Goal: Information Seeking & Learning: Learn about a topic

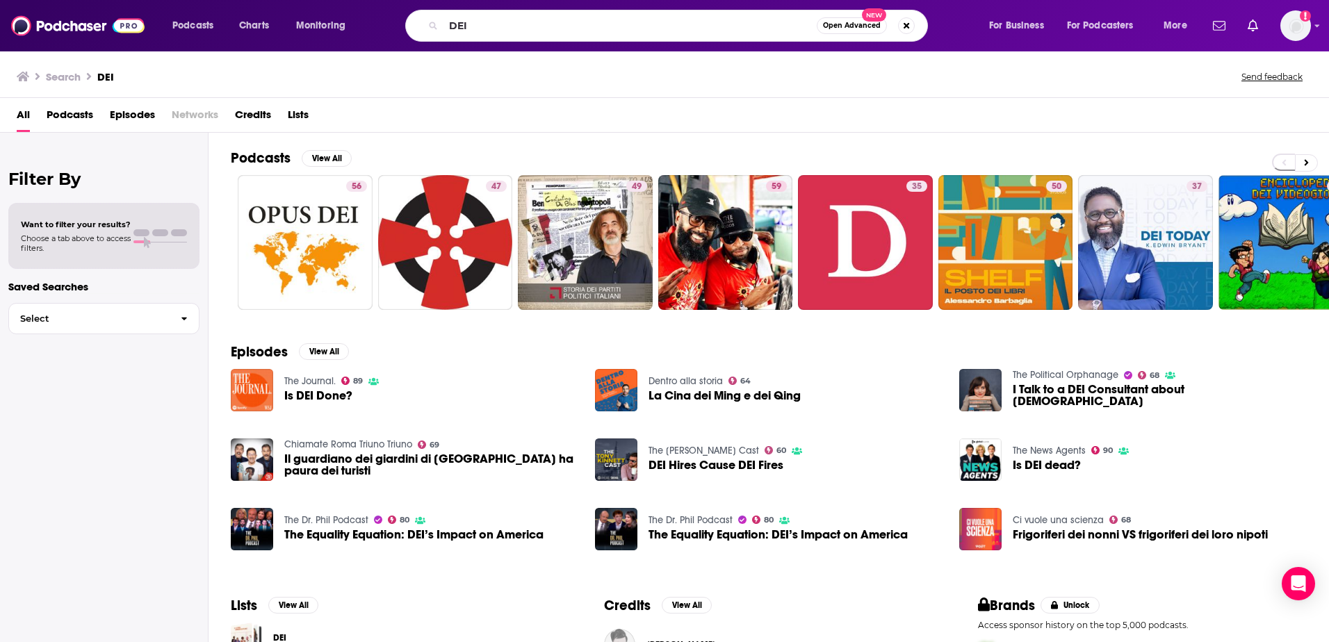
drag, startPoint x: 595, startPoint y: 24, endPoint x: 408, endPoint y: 3, distance: 188.2
click at [408, 3] on div "Podcasts Charts Monitoring DEI Open Advanced New For Business For Podcasters Mo…" at bounding box center [664, 25] width 1329 height 51
type input "worklife with [PERSON_NAME]"
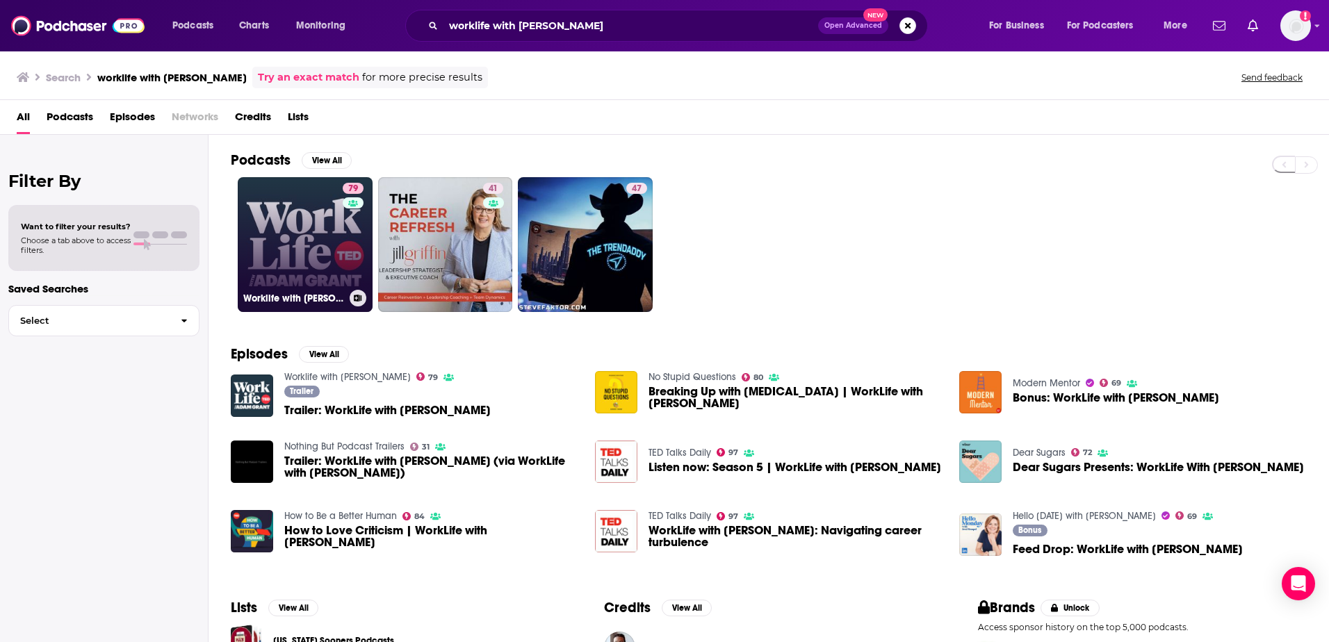
click at [314, 220] on link "79 Worklife with [PERSON_NAME]" at bounding box center [305, 244] width 135 height 135
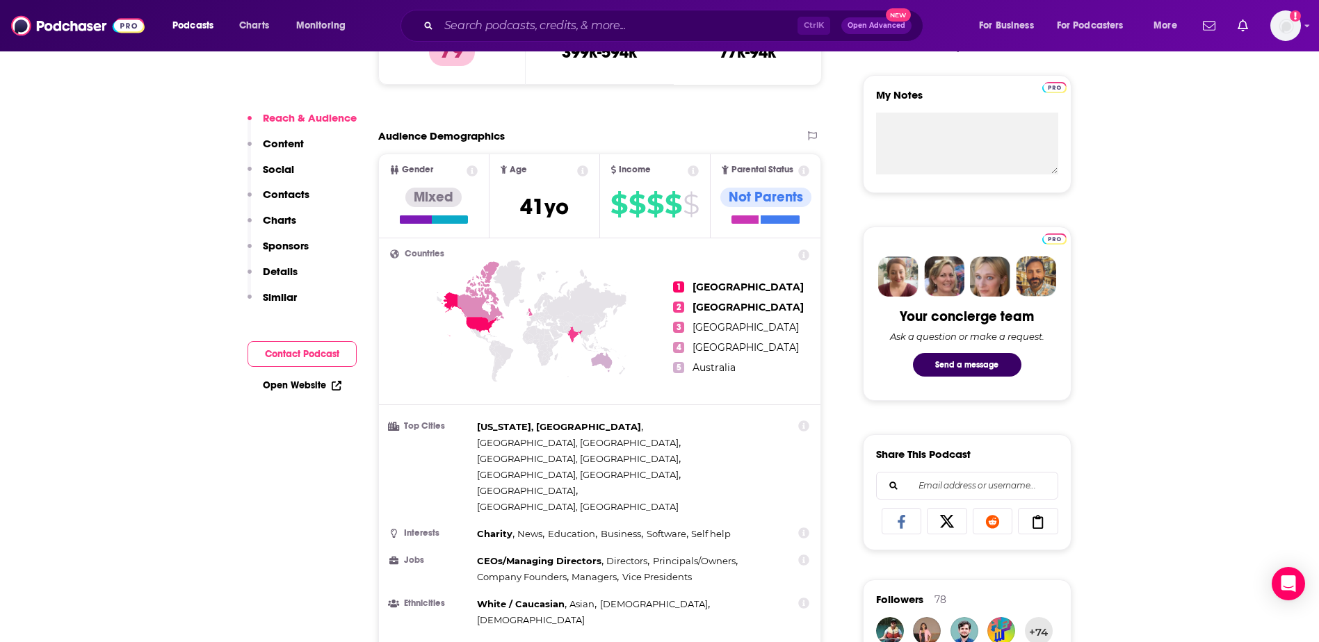
scroll to position [556, 0]
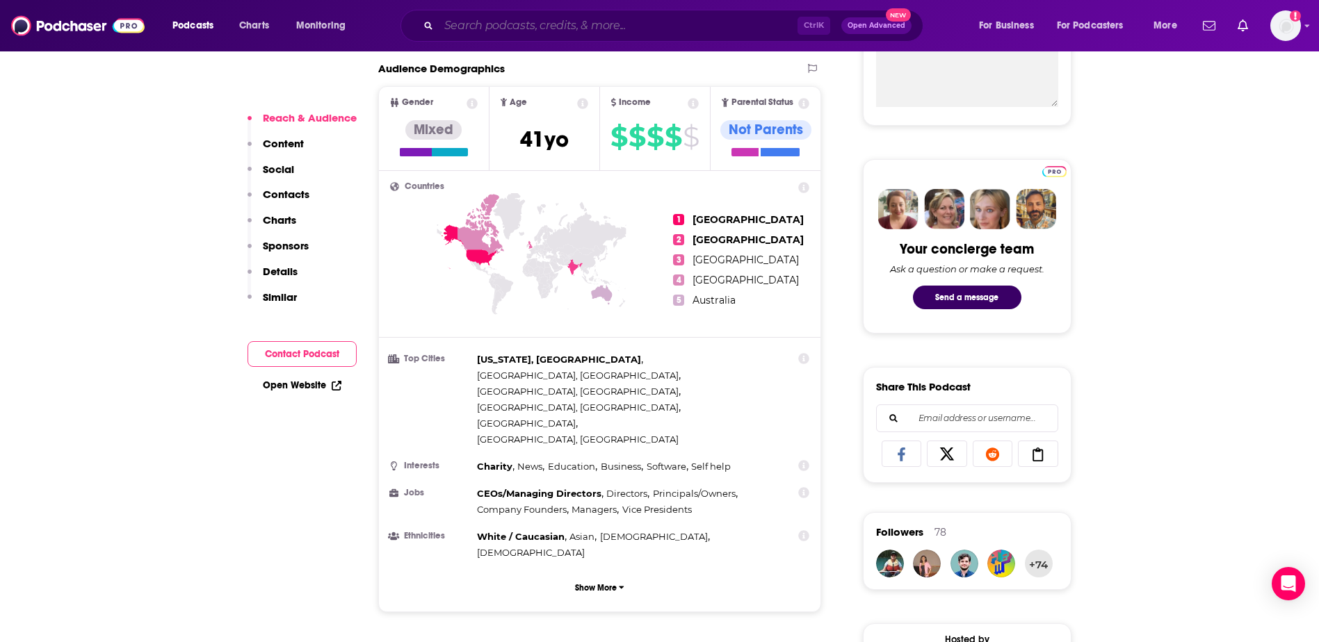
click at [623, 29] on input "Search podcasts, credits, & more..." at bounding box center [618, 26] width 359 height 22
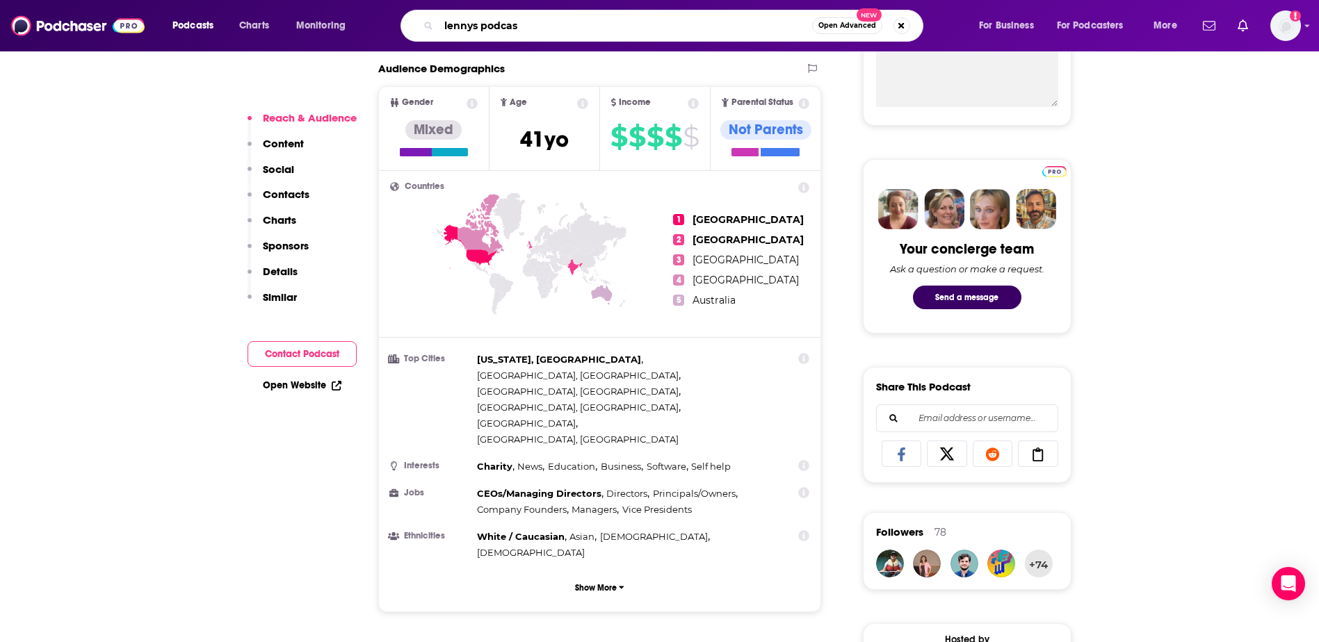
type input "[PERSON_NAME] podcast"
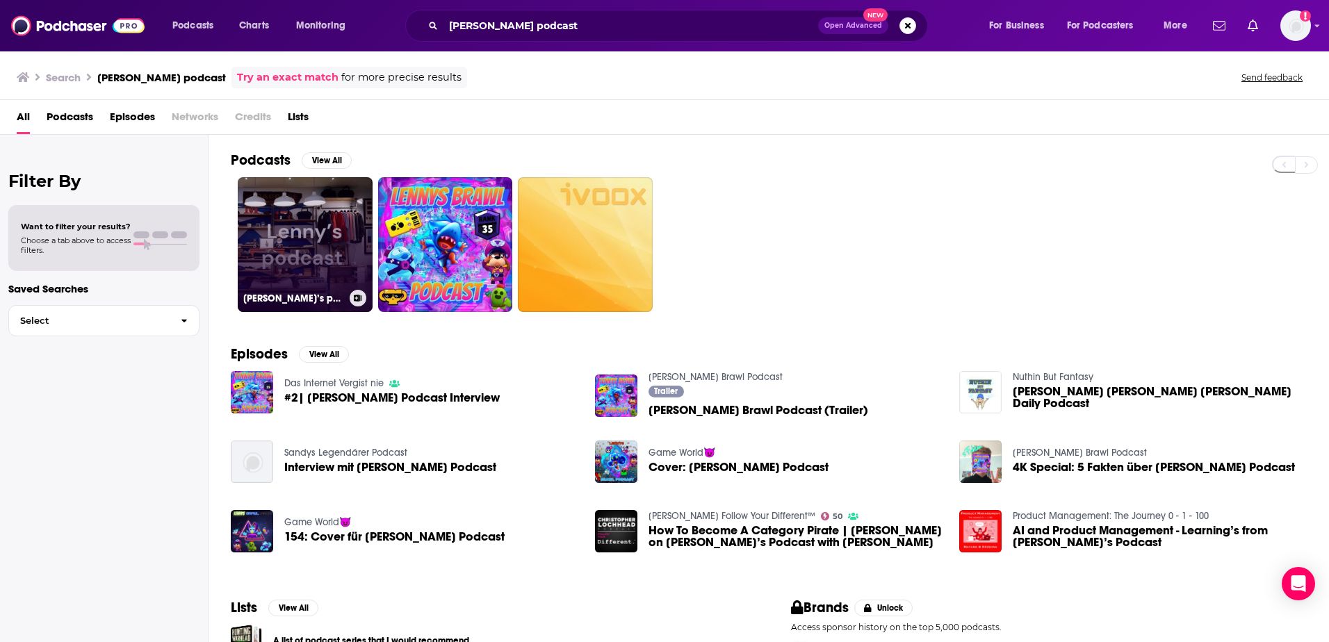
click at [300, 229] on link "[PERSON_NAME]’s podcast" at bounding box center [305, 244] width 135 height 135
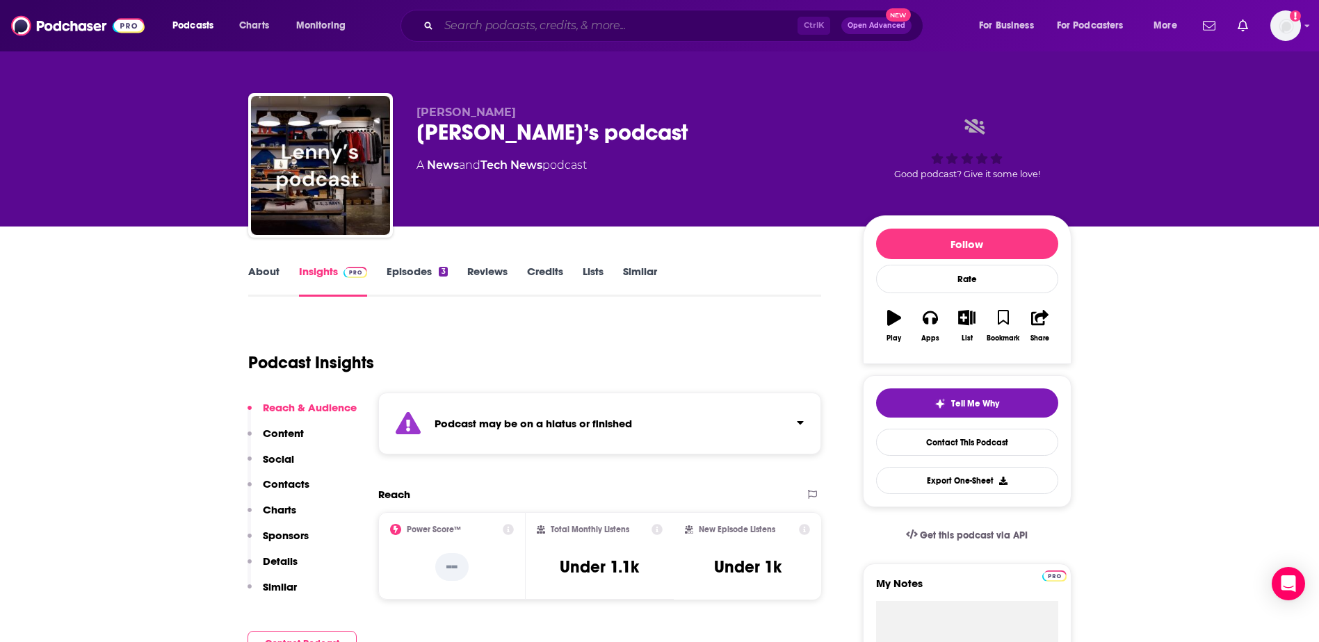
click at [469, 23] on input "Search podcasts, credits, & more..." at bounding box center [618, 26] width 359 height 22
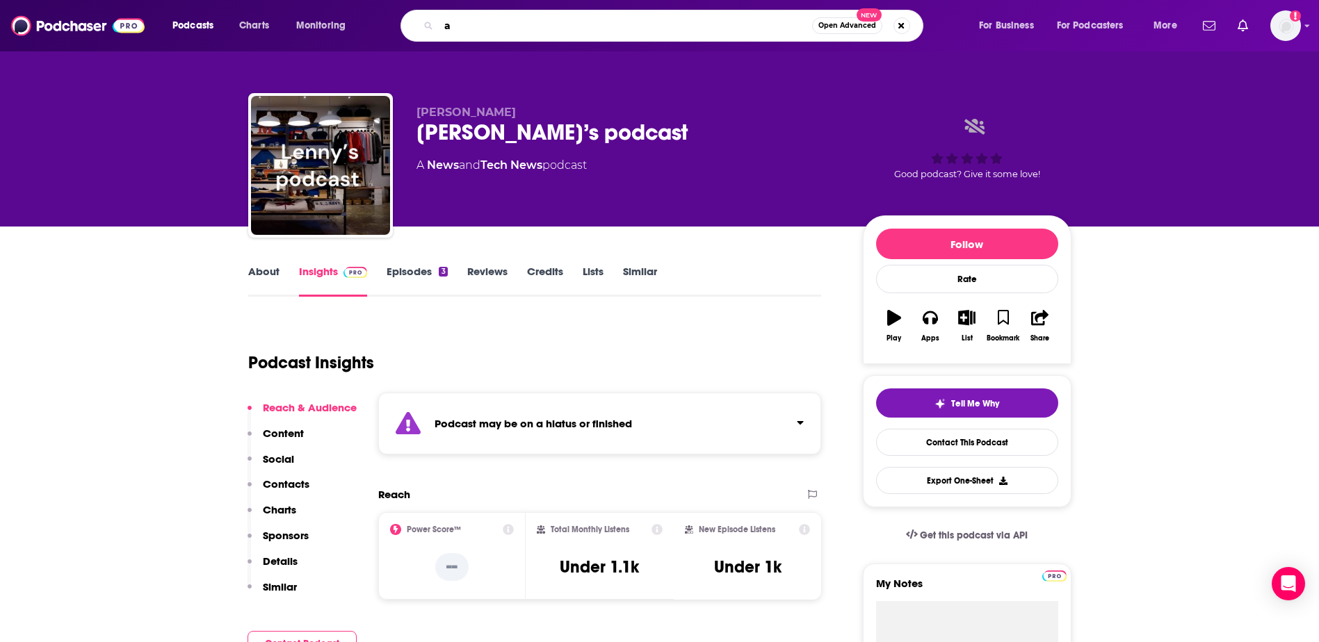
type input "az"
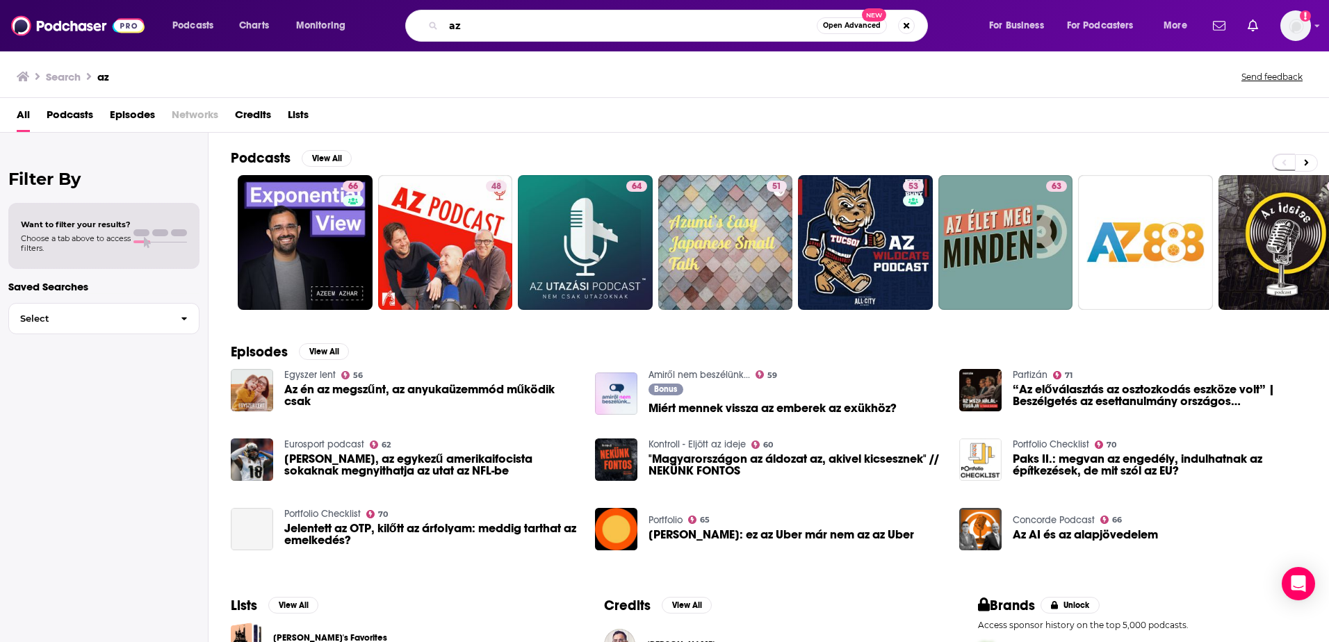
drag, startPoint x: 495, startPoint y: 22, endPoint x: 428, endPoint y: 11, distance: 68.4
click at [429, 12] on div "az Open Advanced New" at bounding box center [666, 26] width 523 height 32
type input "a16z"
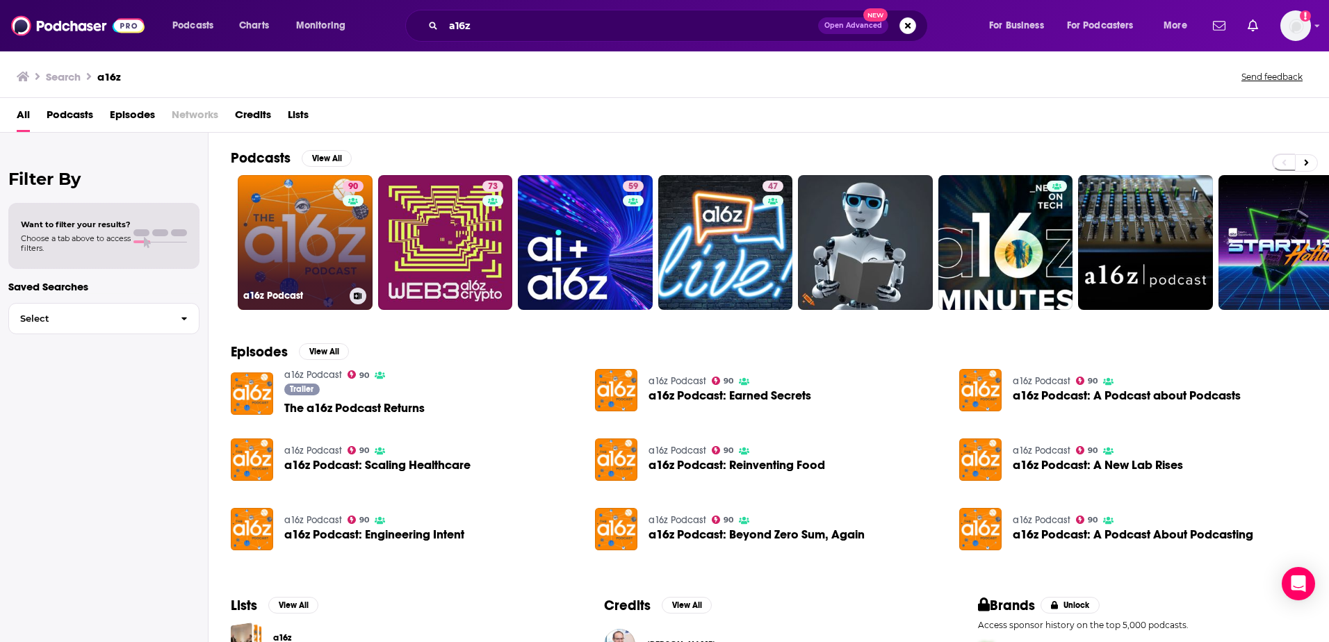
click at [330, 244] on link "90 a16z Podcast" at bounding box center [305, 242] width 135 height 135
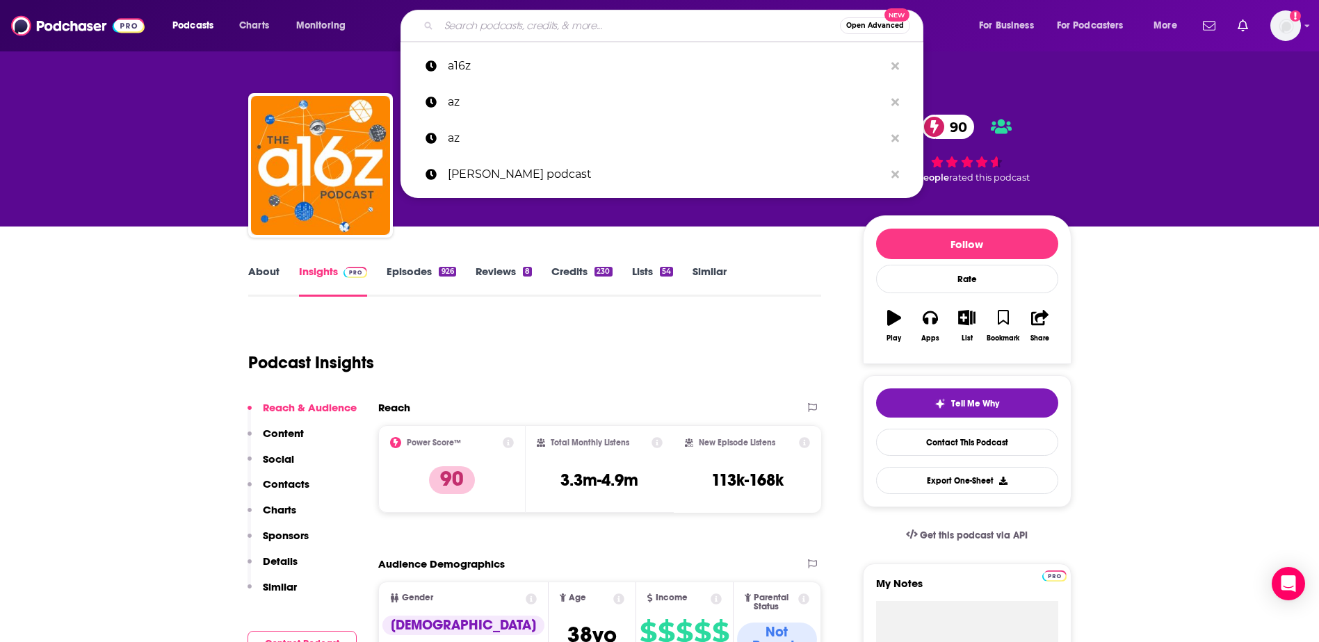
click at [601, 19] on input "Search podcasts, credits, & more..." at bounding box center [639, 26] width 401 height 22
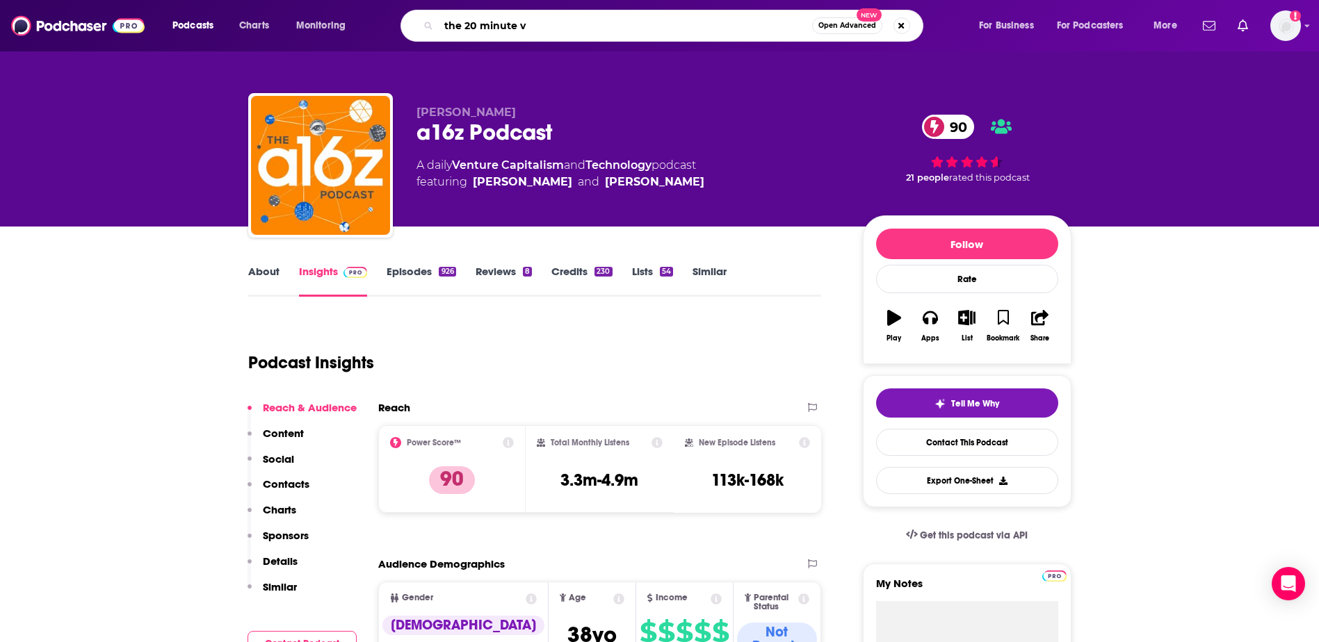
type input "the 20 minute vp"
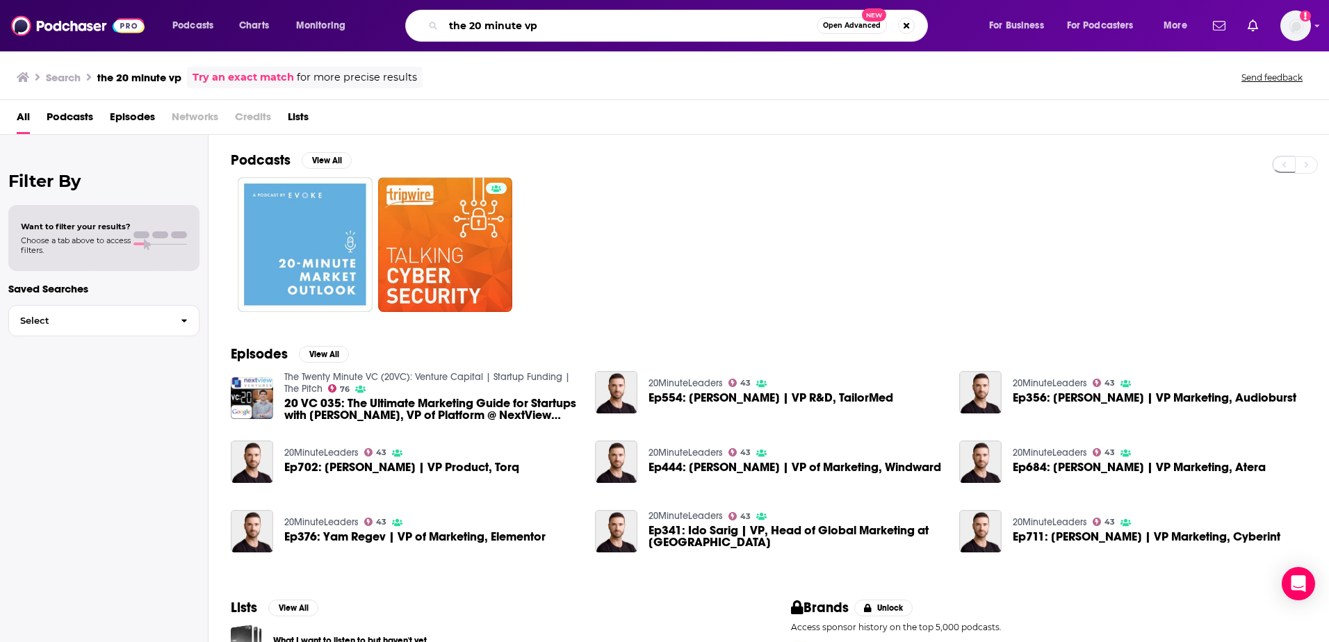
click at [544, 24] on input "the 20 minute vp" at bounding box center [630, 26] width 373 height 22
type input "the 20 minute vc"
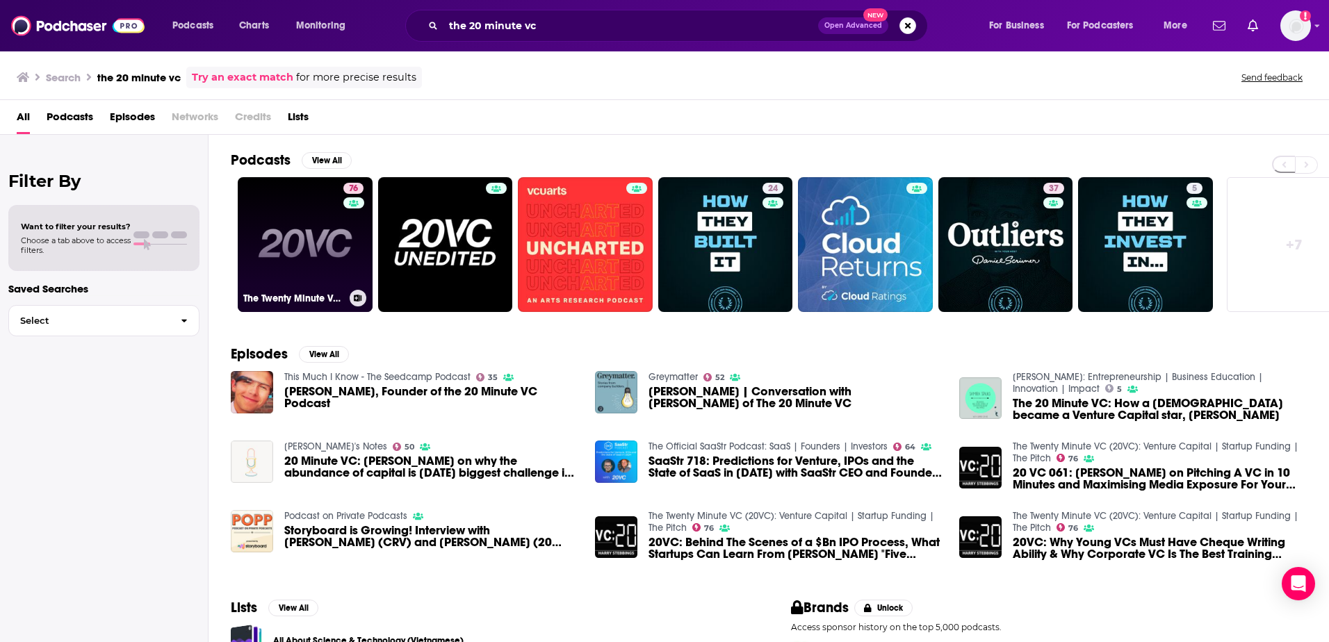
click at [298, 250] on link "76 The Twenty Minute VC (20VC): Venture Capital | Startup Funding | The Pitch" at bounding box center [305, 244] width 135 height 135
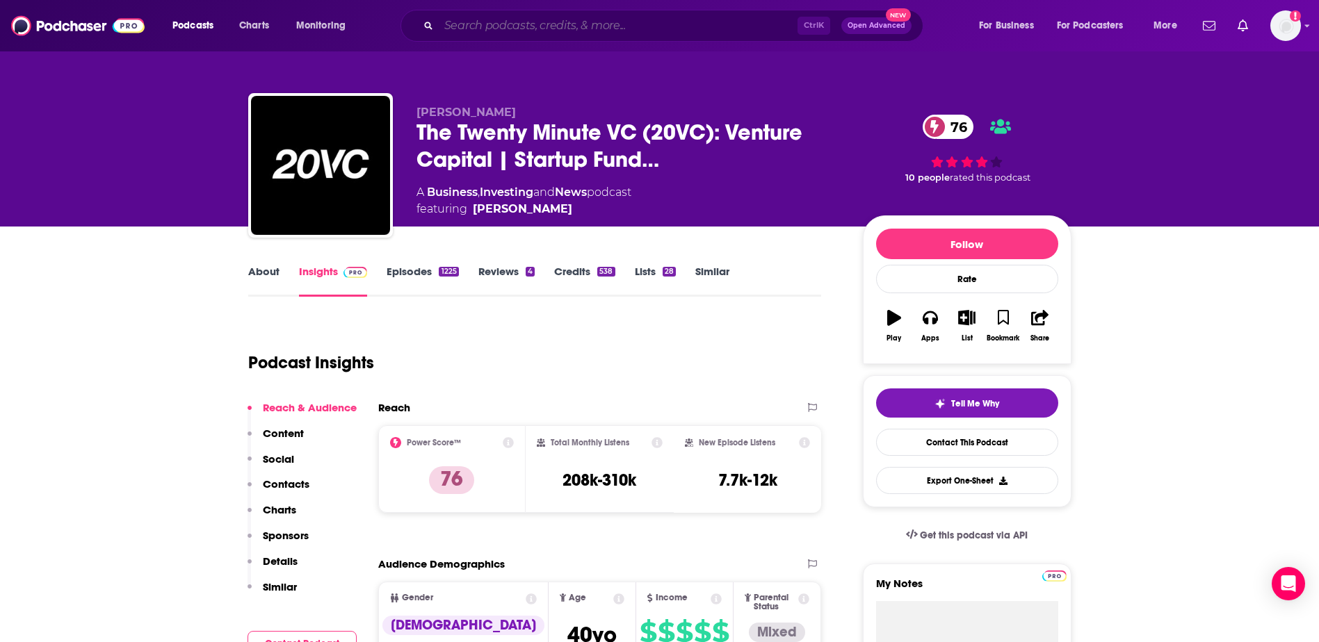
click at [542, 21] on input "Search podcasts, credits, & more..." at bounding box center [618, 26] width 359 height 22
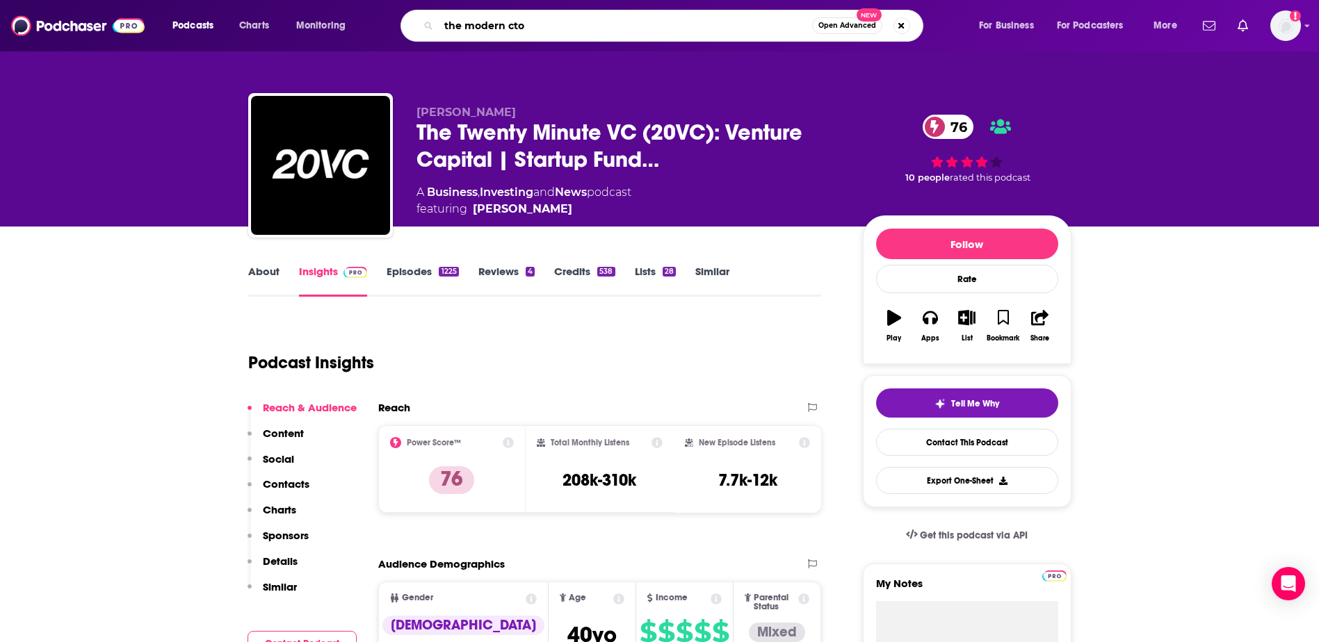
type input "the modern cto"
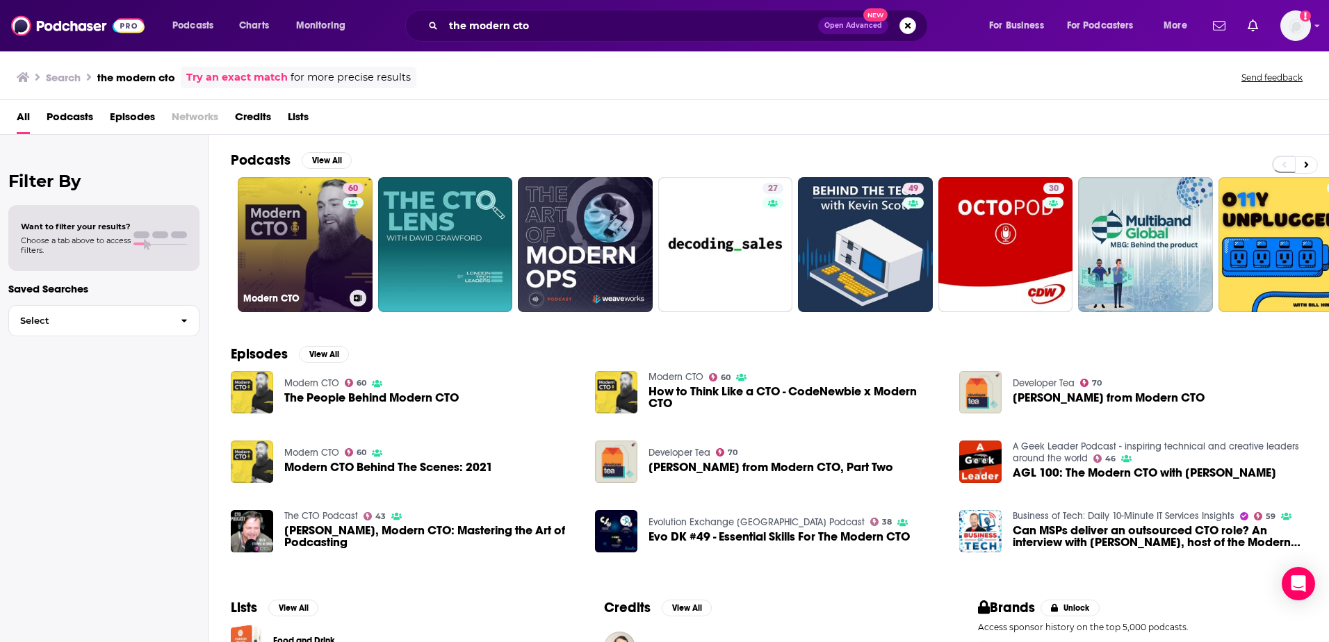
click at [319, 237] on link "60 Modern CTO" at bounding box center [305, 244] width 135 height 135
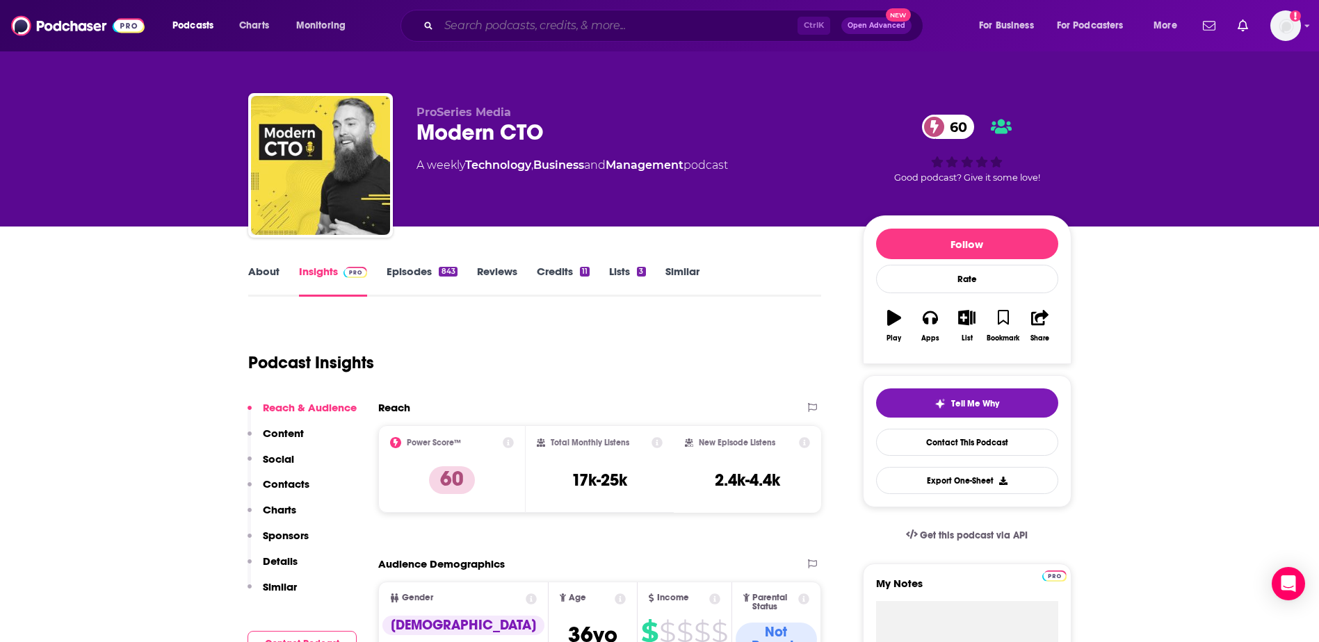
click at [657, 34] on input "Search podcasts, credits, & more..." at bounding box center [618, 26] width 359 height 22
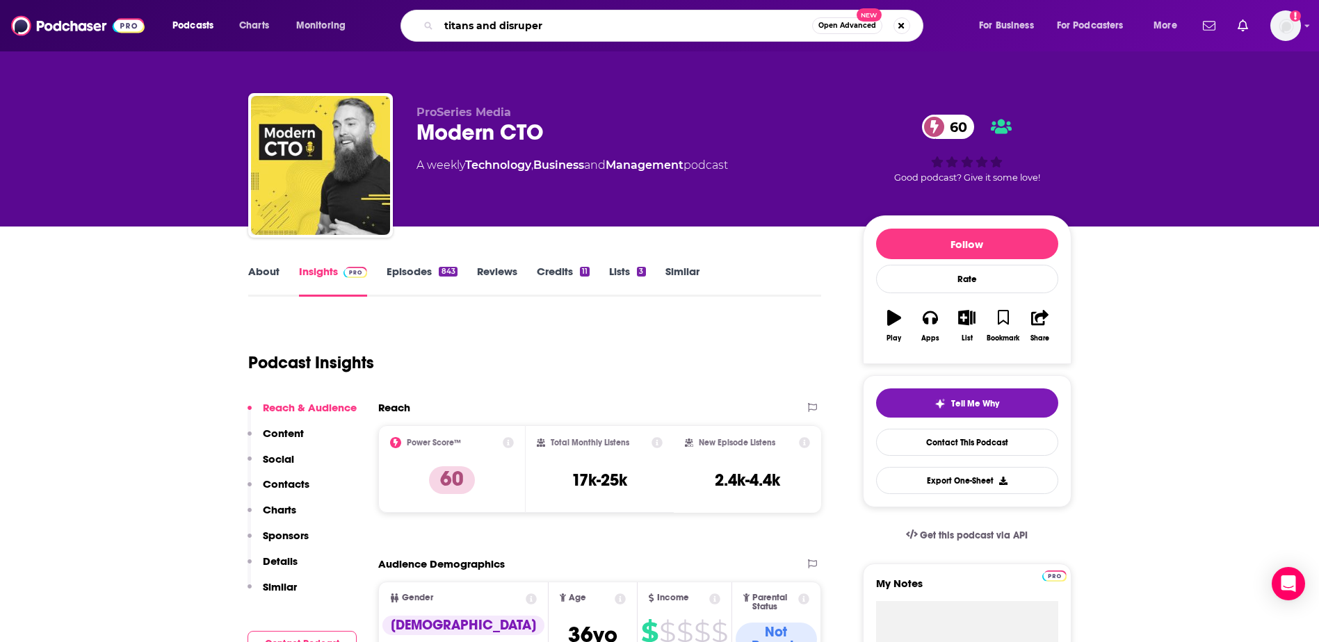
type input "titans and disrupers"
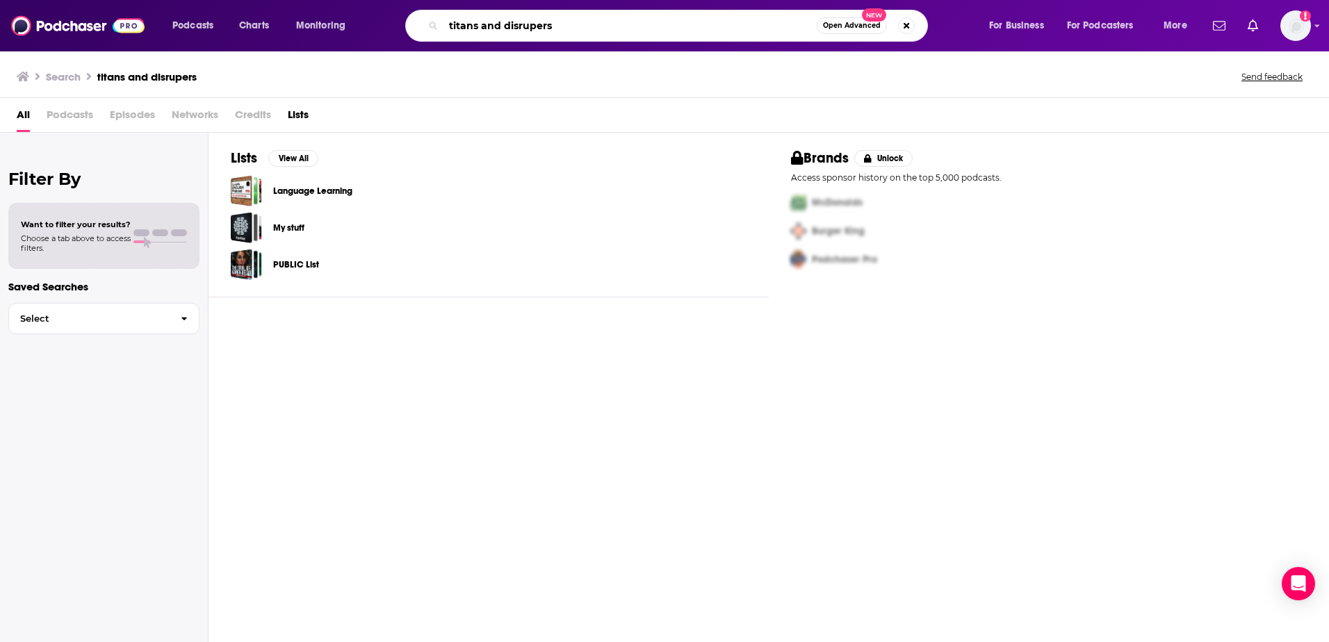
drag, startPoint x: 620, startPoint y: 29, endPoint x: 375, endPoint y: 3, distance: 246.9
click at [375, 1] on div "Podcasts Charts Monitoring titans and disrupers Open Advanced New For Business …" at bounding box center [664, 25] width 1329 height 51
click at [524, 29] on input "Titans" at bounding box center [630, 26] width 373 height 22
type input "Titans and Disrupters of Industry"
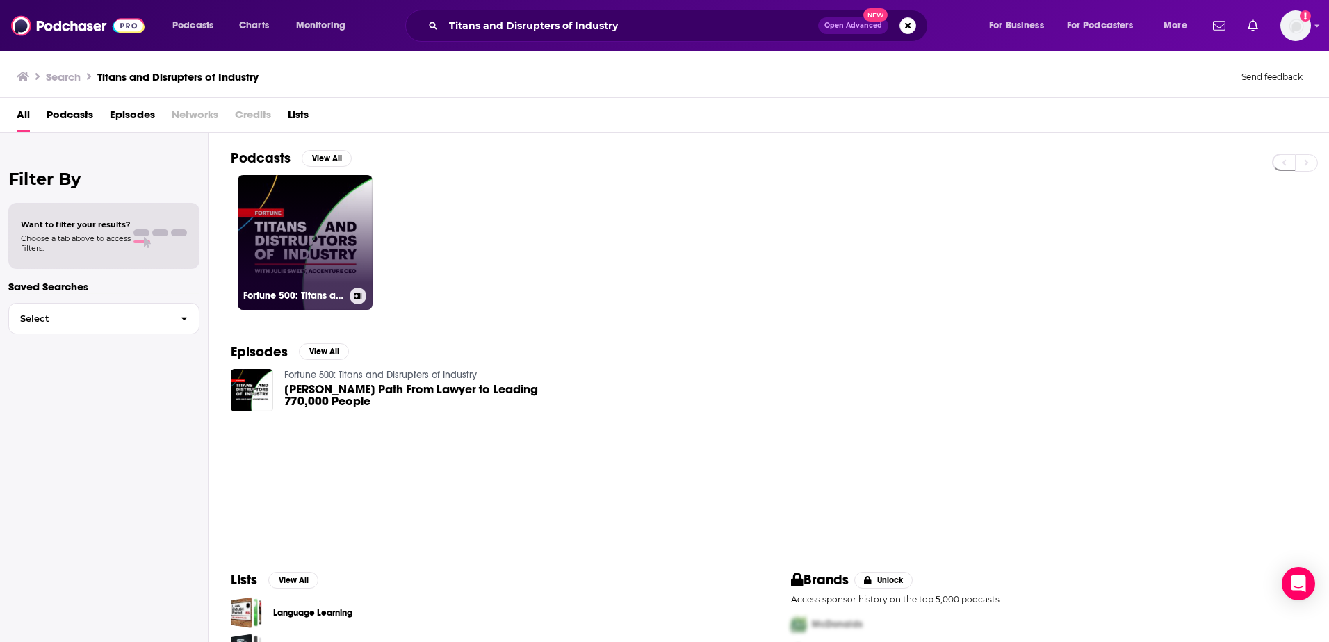
click at [304, 245] on link "Fortune 500: Titans and Disrupters of Industry" at bounding box center [305, 242] width 135 height 135
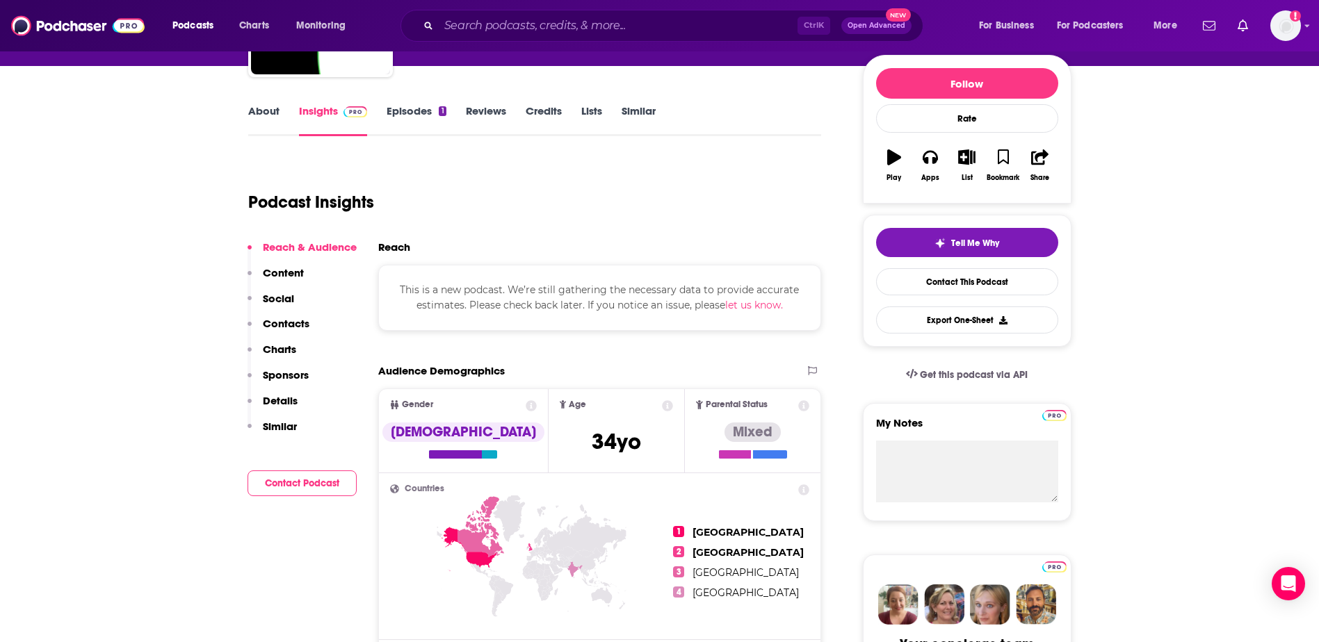
scroll to position [139, 0]
